Goal: Task Accomplishment & Management: Manage account settings

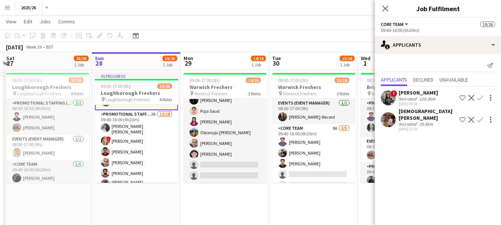
scroll to position [132, 0]
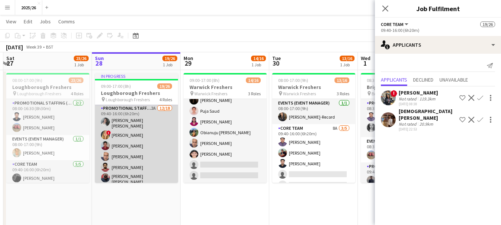
click at [154, 139] on app-card-role "Promotional Staffing (Brand Ambassadors) 2A [DATE] 09:40-16:00 (6h20m) [PERSON_…" at bounding box center [136, 210] width 83 height 213
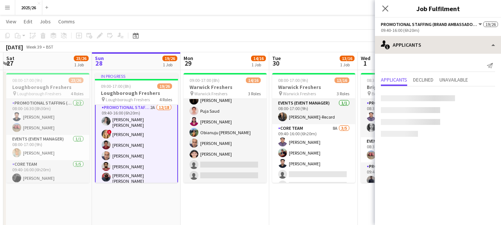
scroll to position [131, 0]
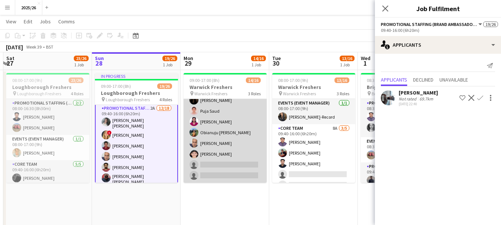
click at [211, 172] on app-card-role "Promotional Staffing (Brand Ambassadors) 8A [DATE] 10:40-16:00 (5h20m) [PERSON_…" at bounding box center [225, 122] width 83 height 122
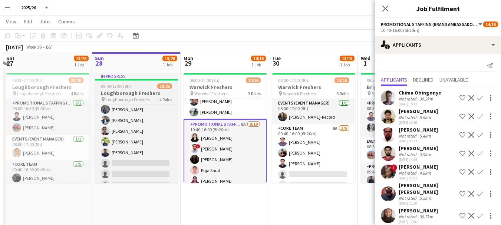
scroll to position [225, 0]
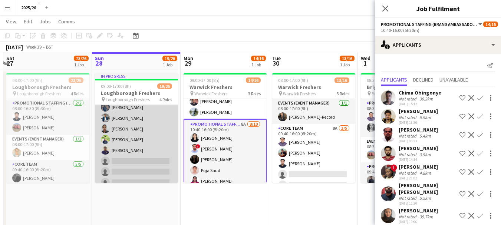
click at [124, 152] on app-card-role "Promotional Staffing (Brand Ambassadors) 2A [DATE] 09:40-16:00 (6h20m) [PERSON_…" at bounding box center [136, 116] width 83 height 213
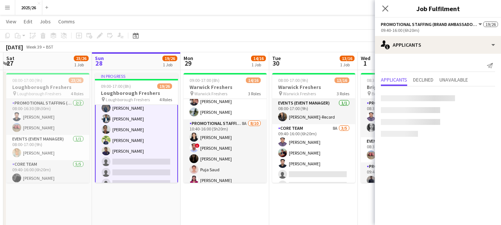
scroll to position [226, 0]
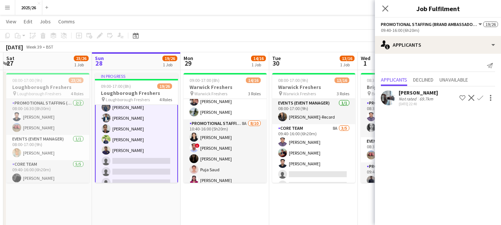
click at [145, 138] on app-card-role "Promotional Staffing (Brand Ambassadors) 2A [DATE] 09:40-16:00 (6h20m) [PERSON_…" at bounding box center [136, 116] width 83 height 214
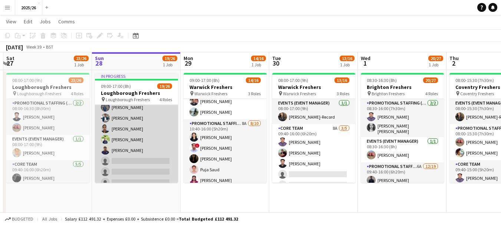
click at [145, 147] on app-card-role "Promotional Staffing (Brand Ambassadors) 2A [DATE] 09:40-16:00 (6h20m) [PERSON_…" at bounding box center [136, 116] width 83 height 213
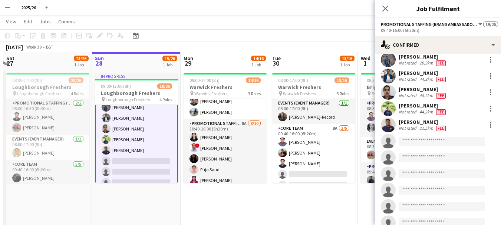
scroll to position [164, 0]
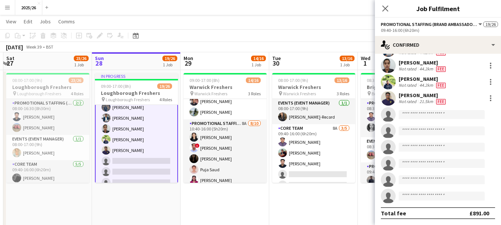
click at [402, 98] on div "[PERSON_NAME]" at bounding box center [423, 95] width 49 height 7
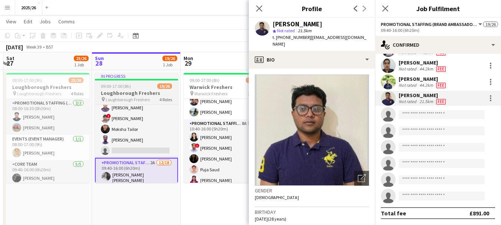
scroll to position [79, 0]
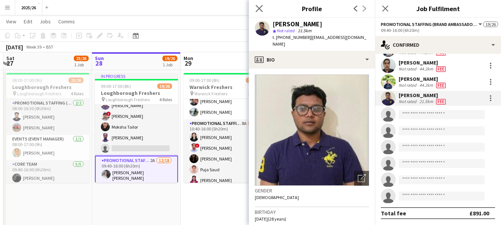
click at [259, 12] on icon "Close pop-in" at bounding box center [259, 8] width 7 height 7
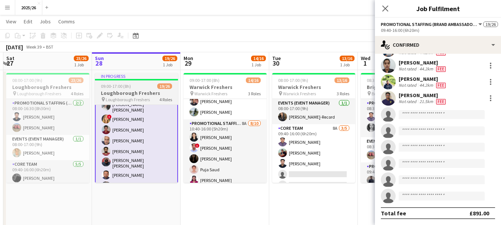
click at [154, 158] on app-card-role "Promotional Staffing (Brand Ambassadors) 2A [DATE] 09:40-16:00 (6h20m) [PERSON_…" at bounding box center [136, 195] width 83 height 214
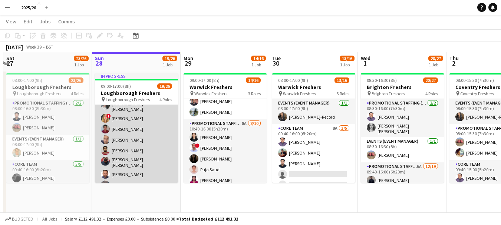
scroll to position [146, 0]
click at [166, 150] on app-card-role "Promotional Staffing (Brand Ambassadors) 2A [DATE] 09:40-16:00 (6h20m) [PERSON_…" at bounding box center [136, 194] width 83 height 213
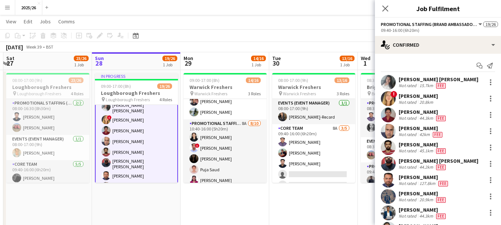
scroll to position [147, 0]
click at [413, 167] on div "Not rated" at bounding box center [408, 167] width 19 height 6
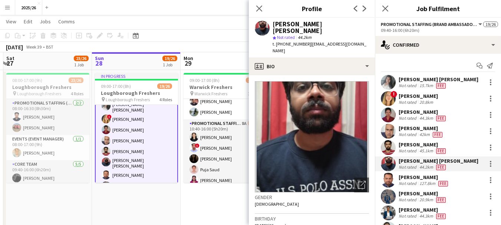
click at [413, 167] on div "Not rated" at bounding box center [408, 167] width 19 height 6
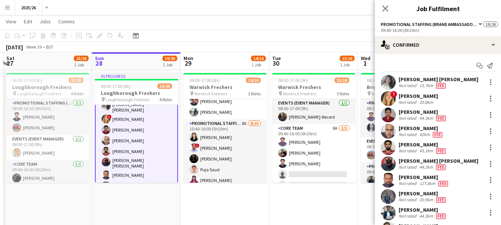
click at [413, 167] on div "Not rated" at bounding box center [408, 167] width 19 height 6
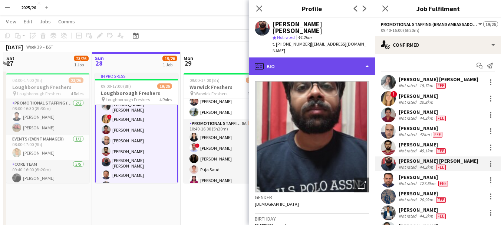
click at [310, 59] on div "profile Bio" at bounding box center [312, 66] width 126 height 18
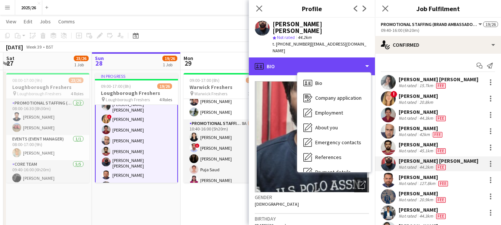
scroll to position [85, 0]
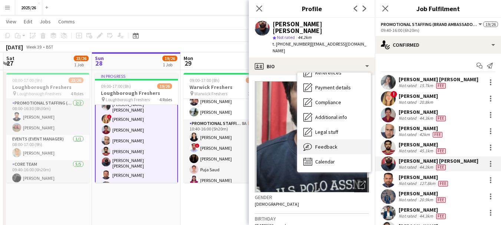
click at [333, 144] on span "Feedback" at bounding box center [326, 147] width 22 height 7
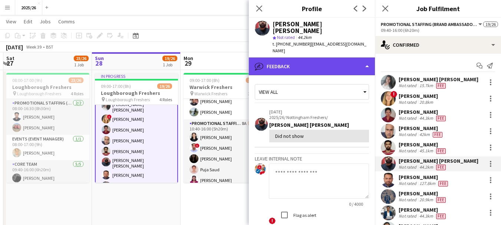
click at [334, 59] on div "bubble-pencil Feedback" at bounding box center [312, 66] width 126 height 18
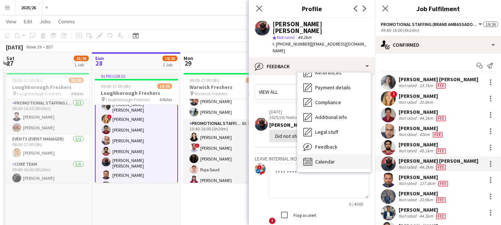
click at [344, 154] on div "Calendar Calendar" at bounding box center [334, 161] width 73 height 15
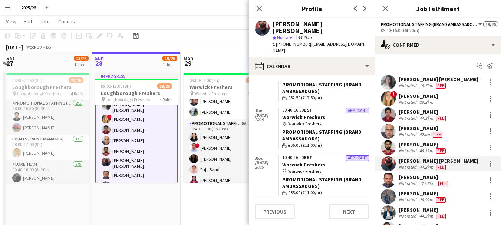
scroll to position [0, 0]
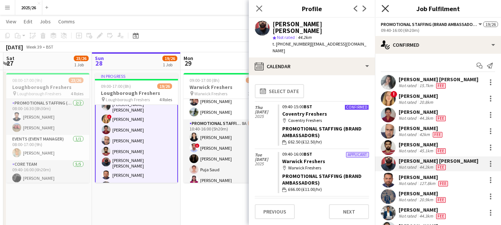
click at [382, 8] on icon "Close pop-in" at bounding box center [385, 8] width 7 height 7
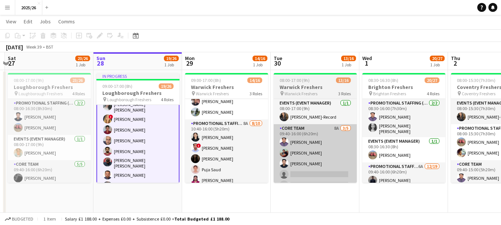
scroll to position [0, 172]
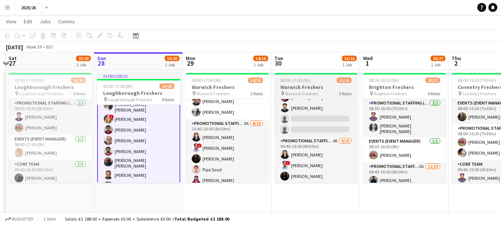
scroll to position [73, 0]
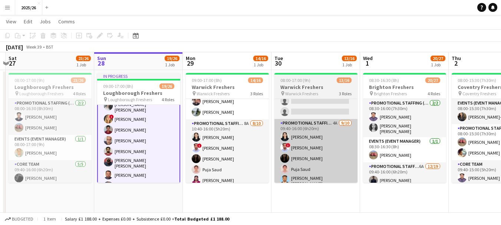
click at [327, 163] on app-card-role "Promotional Staffing (Brand Ambassadors) 4A [DATE] 09:40-16:00 (6h20m) [PERSON_…" at bounding box center [316, 181] width 83 height 124
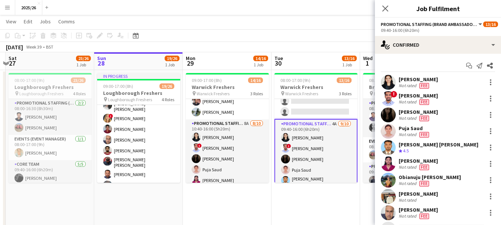
scroll to position [146, 0]
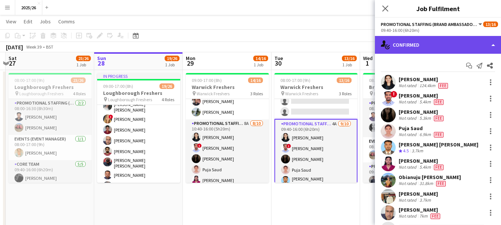
click at [426, 40] on div "single-neutral-actions-check-2 Confirmed" at bounding box center [438, 45] width 126 height 18
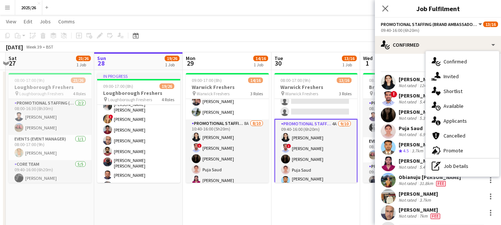
click at [325, 32] on app-toolbar "Copy Paste Paste Ctrl+V Paste with crew Ctrl+Shift+V Paste linked Job [GEOGRAPH…" at bounding box center [250, 35] width 501 height 13
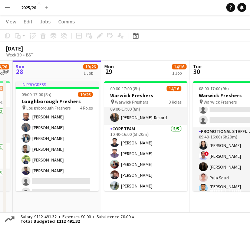
scroll to position [0, 264]
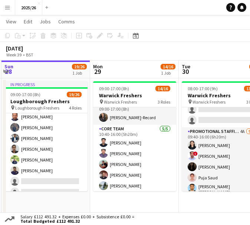
drag, startPoint x: 214, startPoint y: 152, endPoint x: 33, endPoint y: 156, distance: 181.4
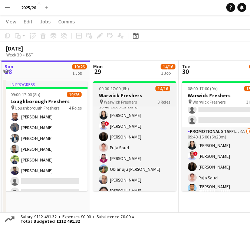
scroll to position [132, 0]
